Goal: Task Accomplishment & Management: Manage account settings

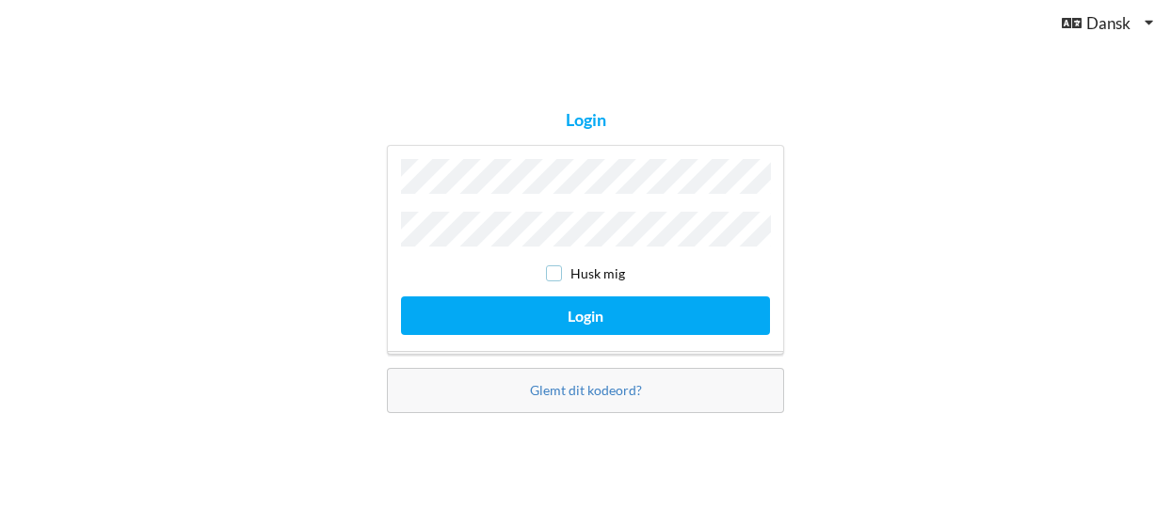
click at [559, 272] on input "checkbox" at bounding box center [554, 274] width 16 height 16
checkbox input "true"
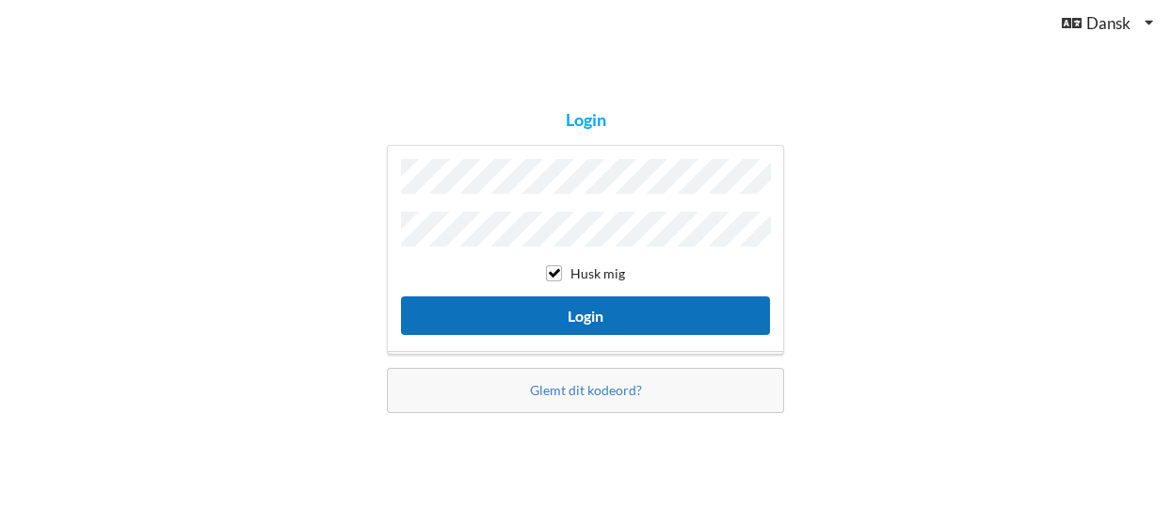
click at [560, 297] on button "Login" at bounding box center [585, 316] width 369 height 39
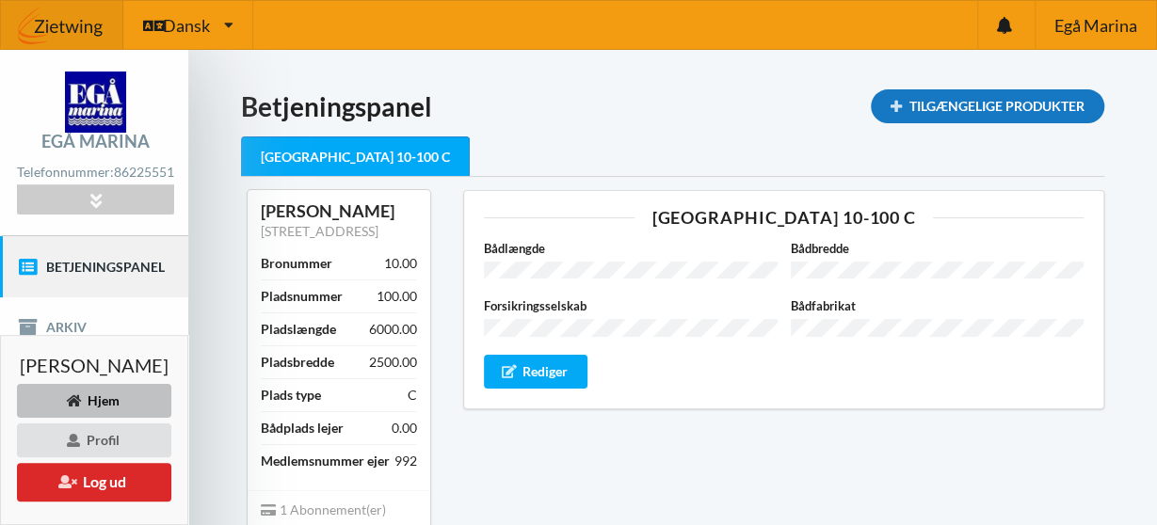
click at [965, 116] on div "Tilgængelige Produkter" at bounding box center [988, 106] width 234 height 34
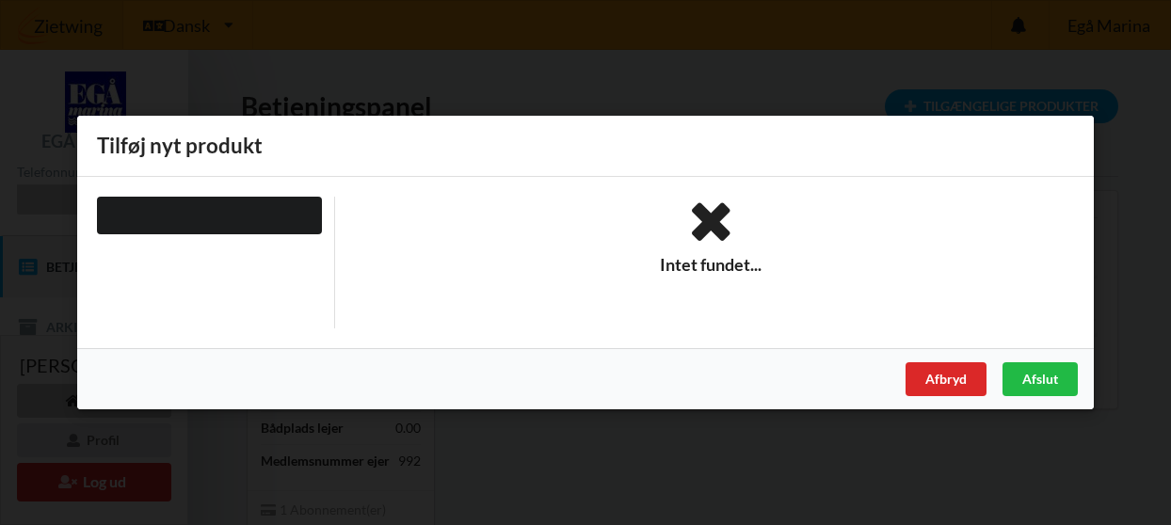
click at [829, 274] on div "Intet fundet..." at bounding box center [711, 263] width 753 height 132
click at [1017, 372] on div "Afslut" at bounding box center [1040, 380] width 75 height 34
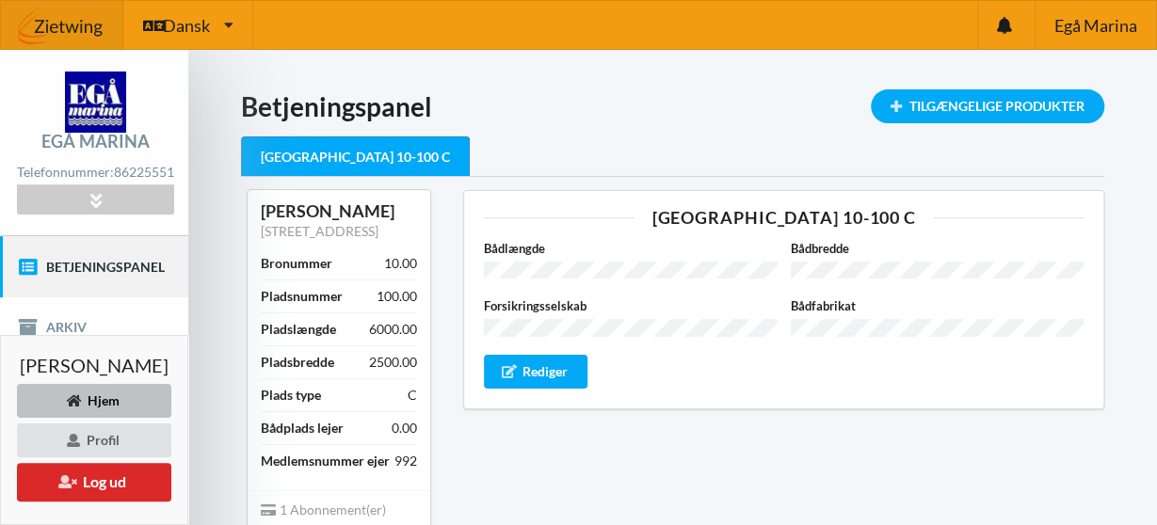
click at [78, 266] on link "Betjeningspanel" at bounding box center [94, 266] width 188 height 60
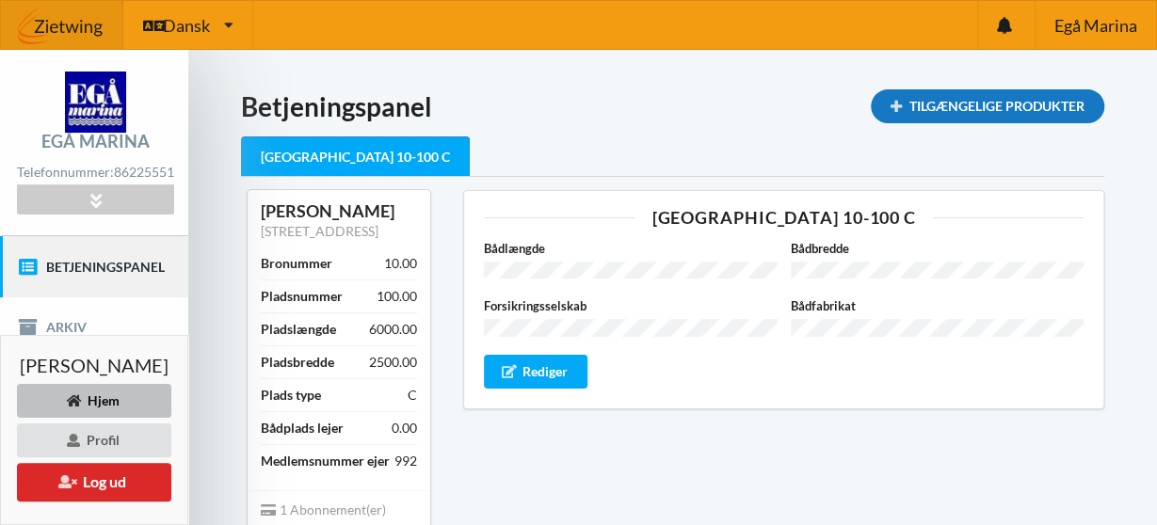
click at [911, 105] on div "Tilgængelige Produkter" at bounding box center [988, 106] width 234 height 34
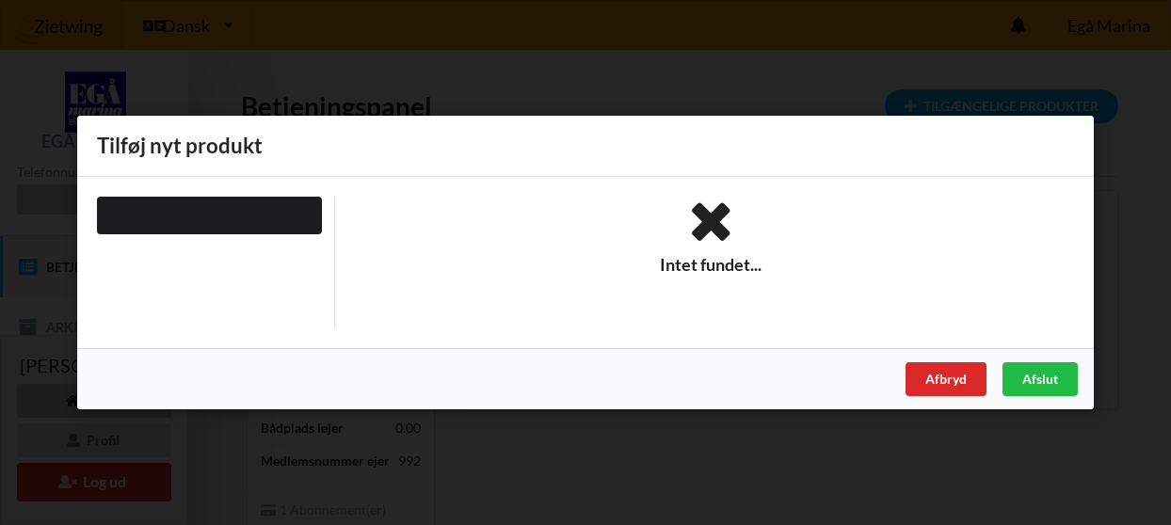
click at [325, 291] on div at bounding box center [209, 263] width 251 height 132
click at [964, 389] on div "Afbryd" at bounding box center [946, 380] width 81 height 34
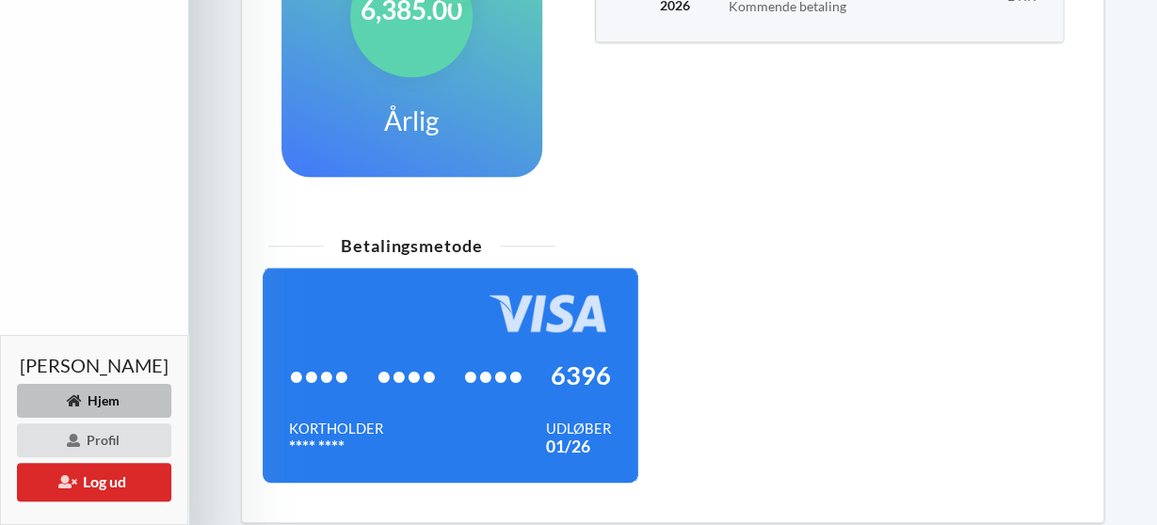
scroll to position [878, 0]
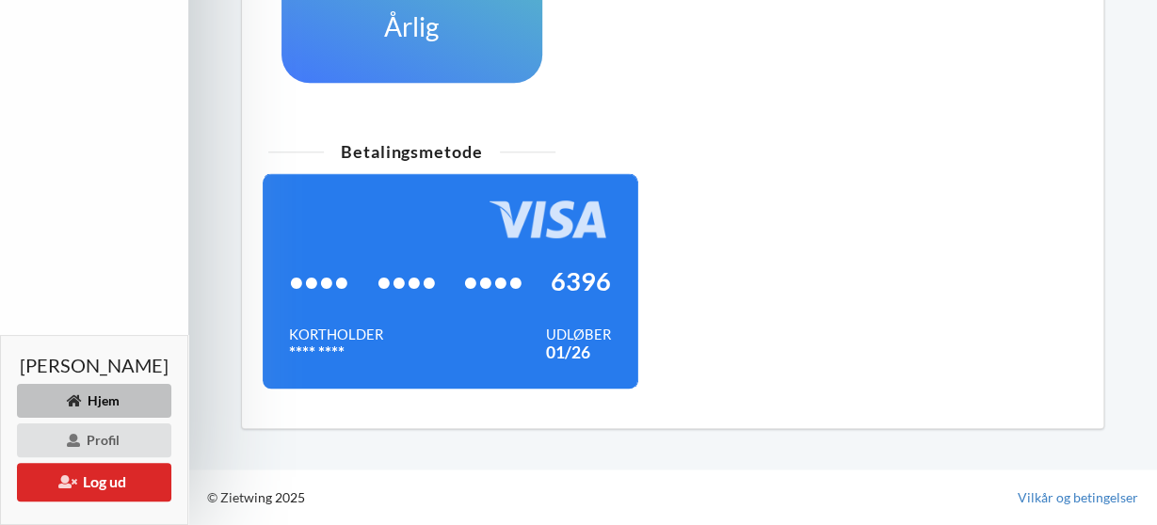
click at [110, 403] on div "Hjem" at bounding box center [94, 401] width 154 height 34
click at [107, 496] on button "Log ud" at bounding box center [94, 482] width 154 height 39
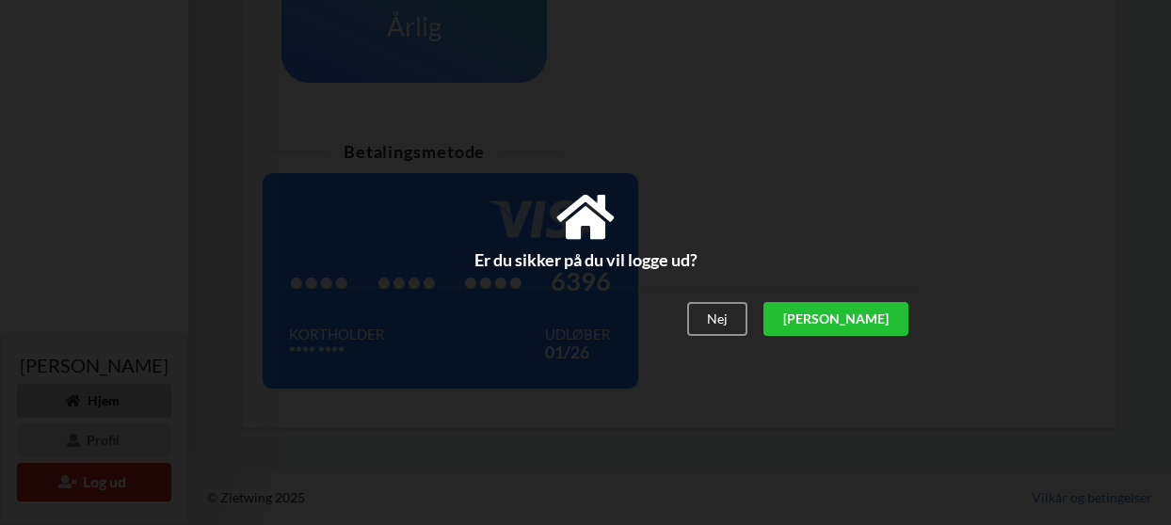
click at [868, 332] on div "[PERSON_NAME]" at bounding box center [836, 320] width 145 height 34
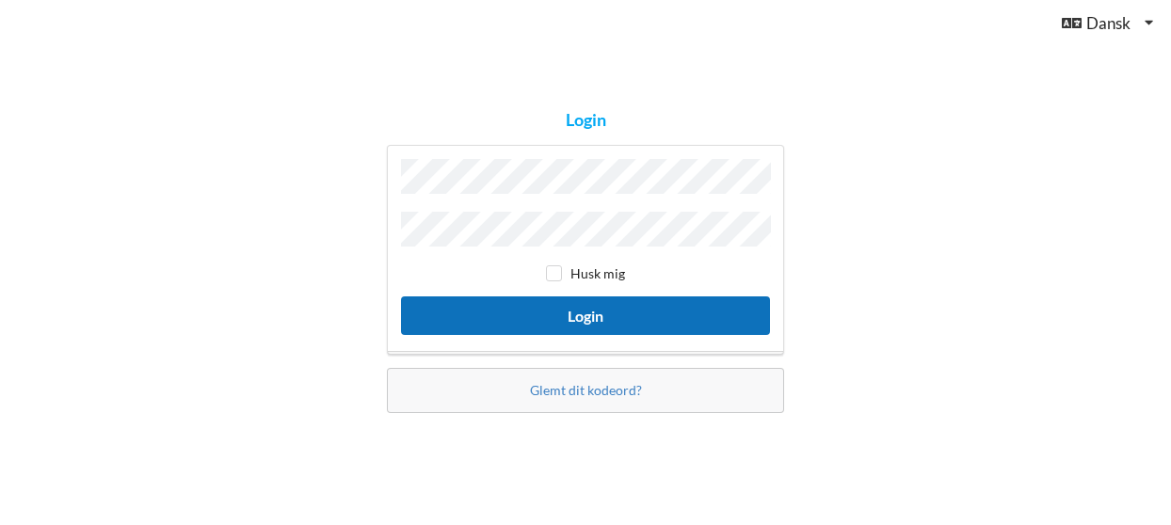
click at [684, 308] on button "Login" at bounding box center [585, 316] width 369 height 39
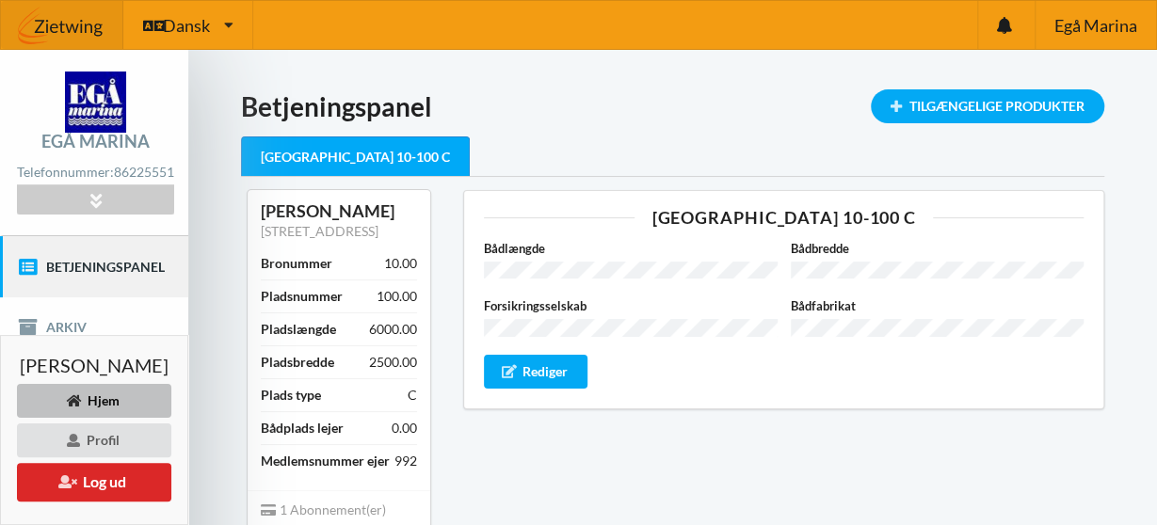
click at [610, 370] on div "Bådlængde Bådbredde Forsikringsselskab Bådfabrikat Rediger" at bounding box center [784, 314] width 600 height 150
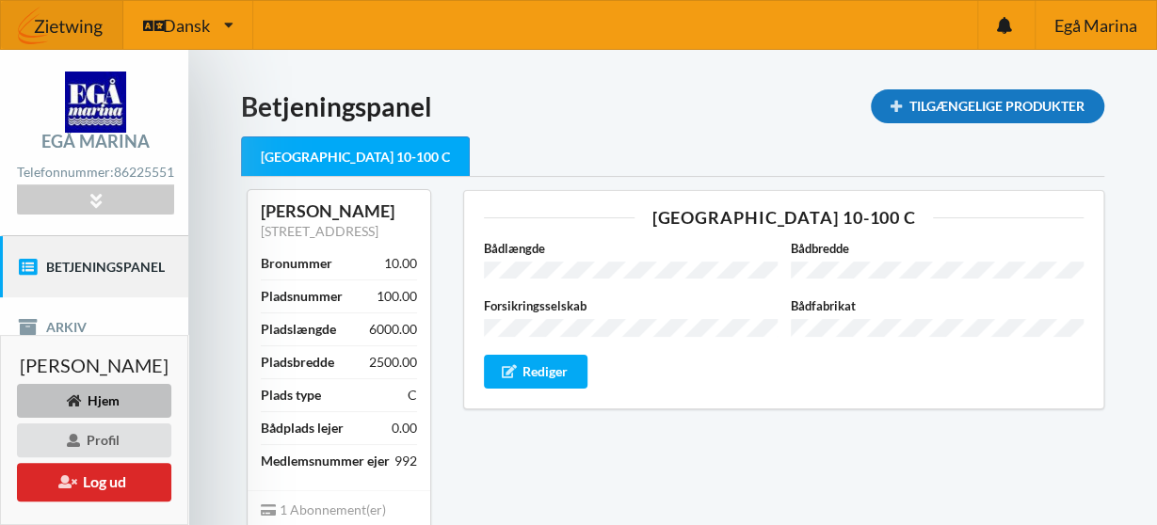
click at [1024, 106] on div "Tilgængelige Produkter" at bounding box center [988, 106] width 234 height 34
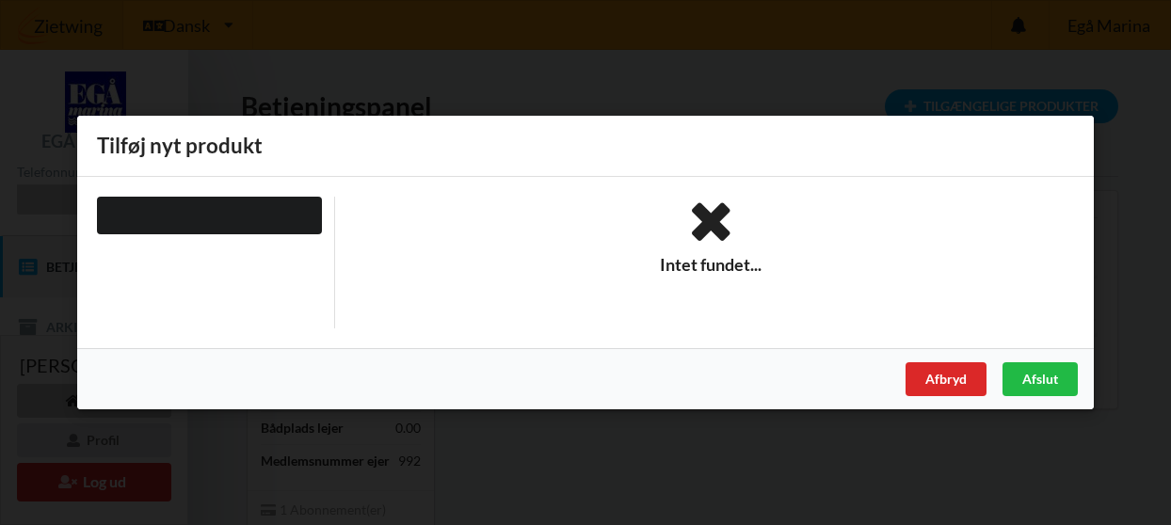
click at [753, 231] on icon at bounding box center [711, 222] width 727 height 51
click at [1020, 376] on div "Afslut" at bounding box center [1040, 380] width 75 height 34
